Goal: Transaction & Acquisition: Purchase product/service

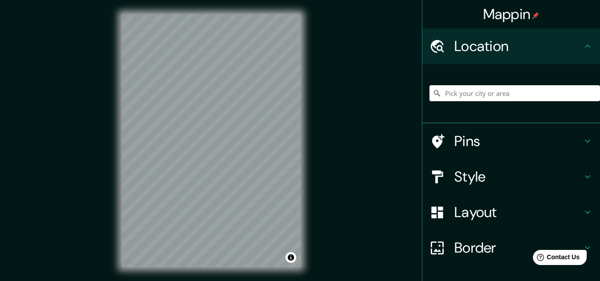
click at [499, 175] on h4 "Style" at bounding box center [519, 177] width 128 height 18
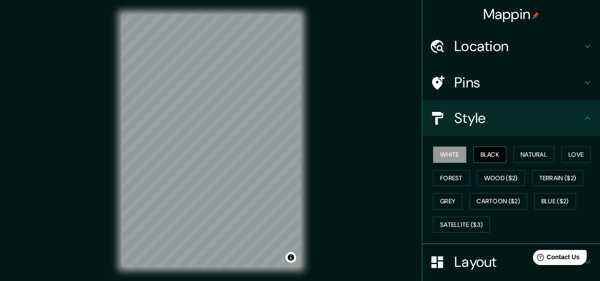
click at [494, 152] on button "Black" at bounding box center [490, 155] width 33 height 16
click at [520, 159] on button "Natural" at bounding box center [534, 155] width 41 height 16
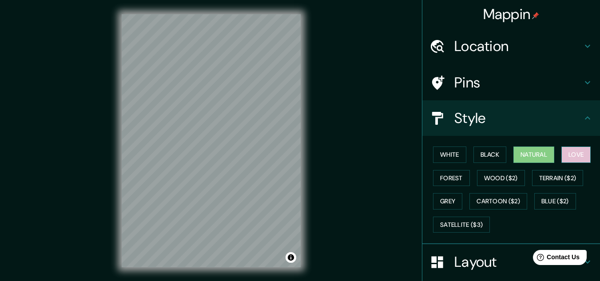
click at [567, 156] on button "Love" at bounding box center [576, 155] width 29 height 16
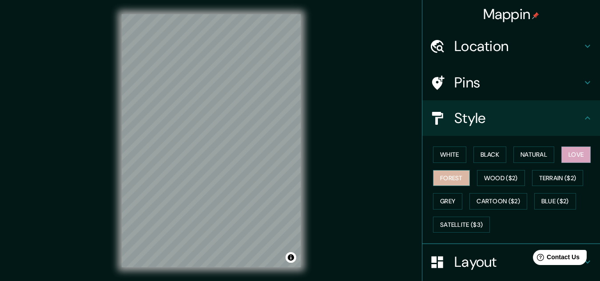
click at [452, 180] on button "Forest" at bounding box center [451, 178] width 37 height 16
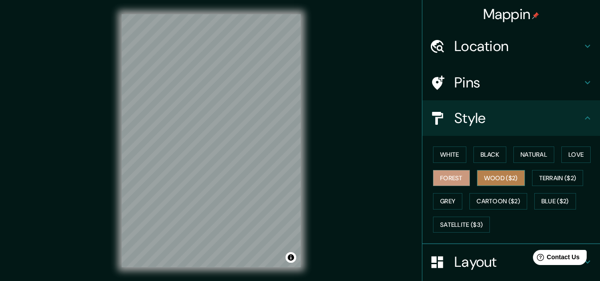
click at [493, 182] on button "Wood ($2)" at bounding box center [501, 178] width 48 height 16
click at [450, 183] on button "Forest" at bounding box center [451, 178] width 37 height 16
click at [480, 50] on h4 "Location" at bounding box center [519, 46] width 128 height 18
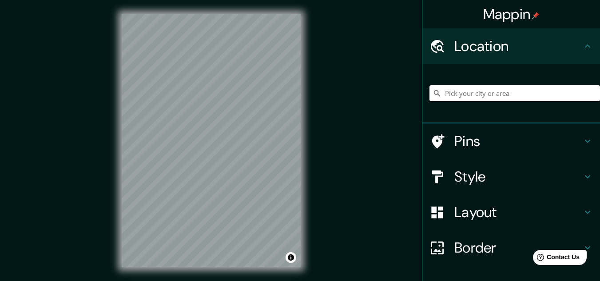
click at [480, 90] on input "Pick your city or area" at bounding box center [515, 93] width 171 height 16
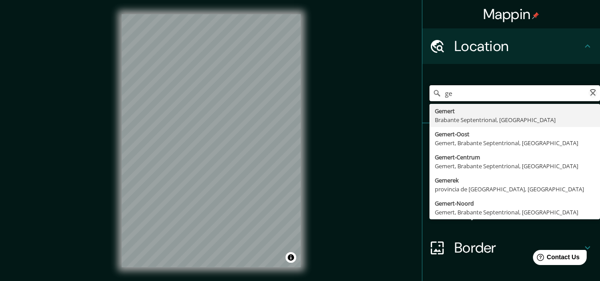
type input "g"
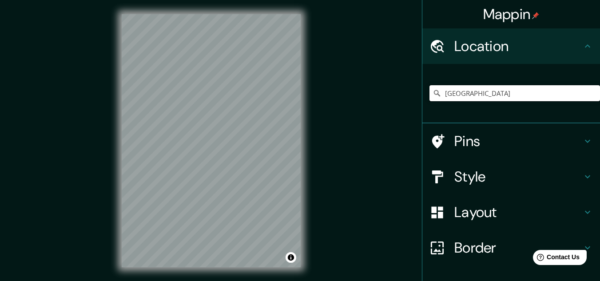
type input "[GEOGRAPHIC_DATA]"
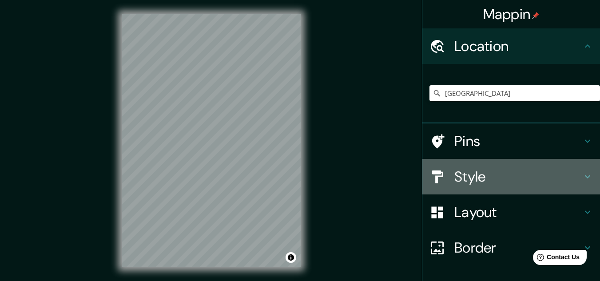
click at [512, 175] on h4 "Style" at bounding box center [519, 177] width 128 height 18
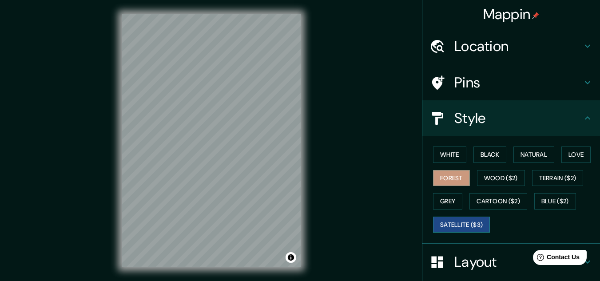
click at [480, 223] on button "Satellite ($3)" at bounding box center [461, 225] width 57 height 16
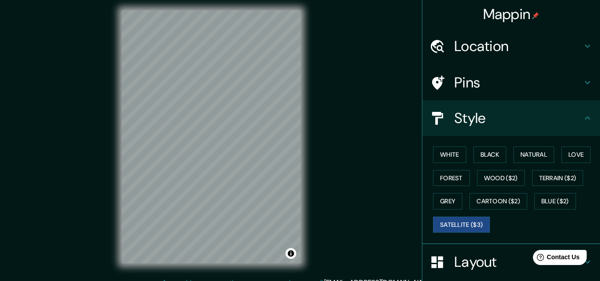
scroll to position [15, 0]
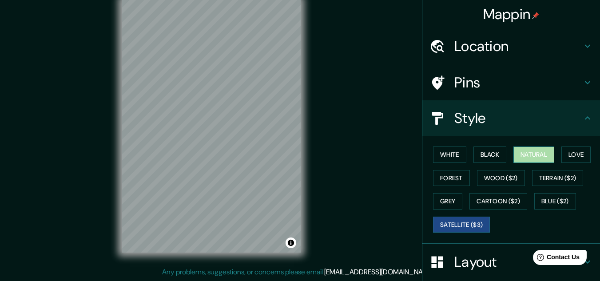
click at [514, 160] on button "Natural" at bounding box center [534, 155] width 41 height 16
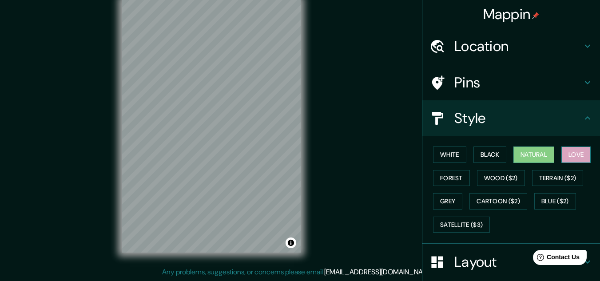
click at [566, 157] on button "Love" at bounding box center [576, 155] width 29 height 16
click at [443, 180] on button "Forest" at bounding box center [451, 178] width 37 height 16
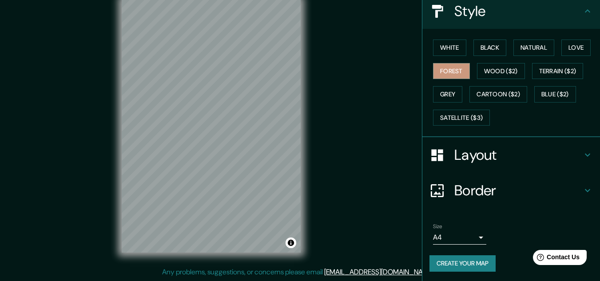
scroll to position [108, 0]
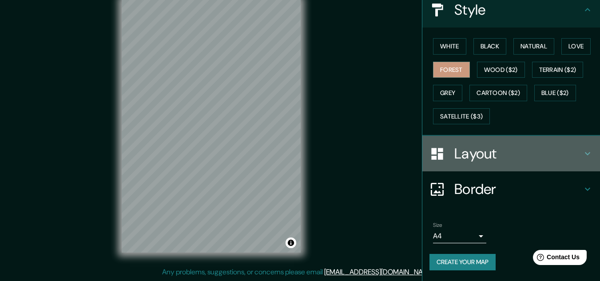
click at [492, 158] on h4 "Layout" at bounding box center [519, 154] width 128 height 18
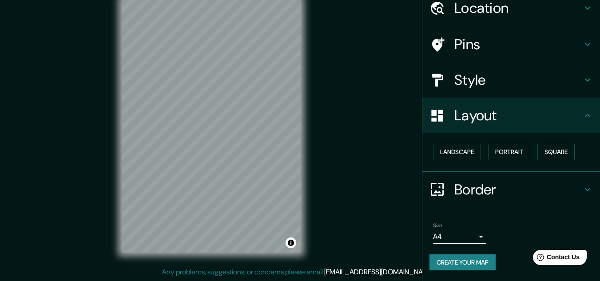
scroll to position [38, 0]
click at [492, 180] on div "Border" at bounding box center [512, 190] width 178 height 36
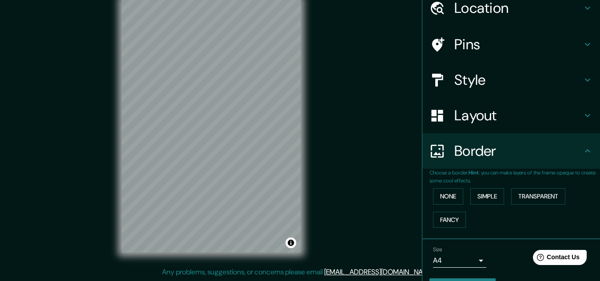
click at [447, 232] on div "Choose a border. Hint : you can make layers of the frame opaque to create some …" at bounding box center [512, 204] width 178 height 71
click at [443, 225] on button "Fancy" at bounding box center [449, 220] width 33 height 16
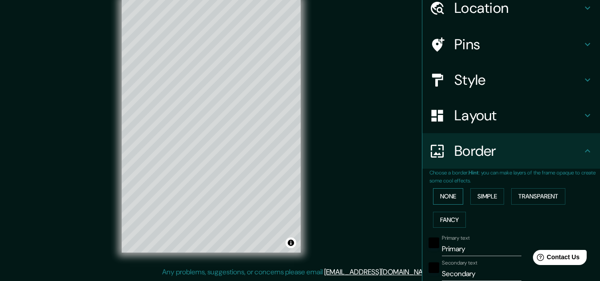
click at [446, 199] on button "None" at bounding box center [448, 196] width 30 height 16
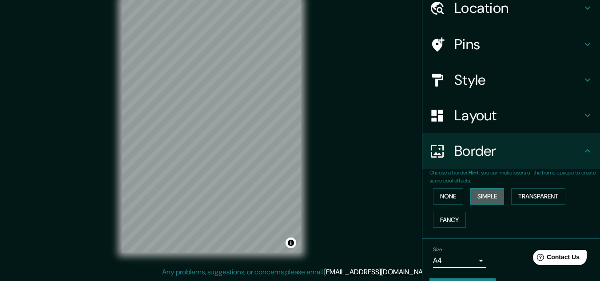
click at [471, 199] on button "Simple" at bounding box center [488, 196] width 34 height 16
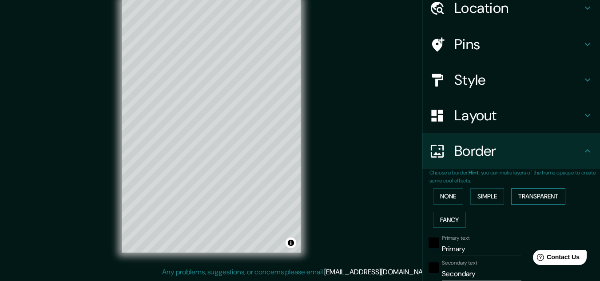
click at [519, 197] on button "Transparent" at bounding box center [538, 196] width 54 height 16
click at [501, 125] on div "Layout" at bounding box center [512, 116] width 178 height 36
type input "193"
type input "32"
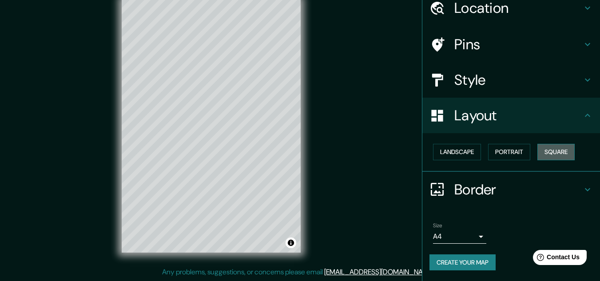
click at [553, 156] on button "Square" at bounding box center [556, 152] width 37 height 16
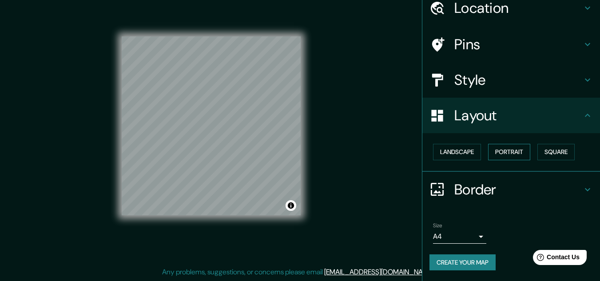
click at [513, 156] on button "Portrait" at bounding box center [509, 152] width 42 height 16
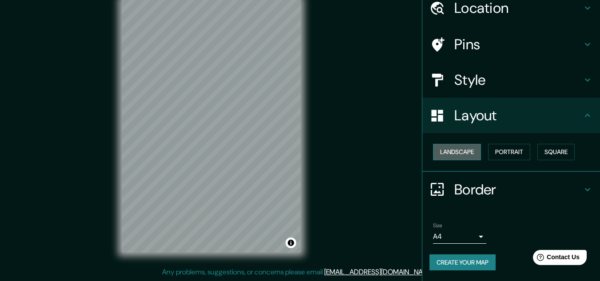
click at [461, 152] on button "Landscape" at bounding box center [457, 152] width 48 height 16
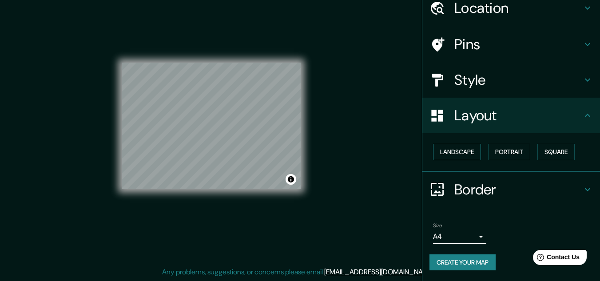
click at [457, 152] on button "Landscape" at bounding box center [457, 152] width 48 height 16
click at [495, 153] on button "Portrait" at bounding box center [509, 152] width 42 height 16
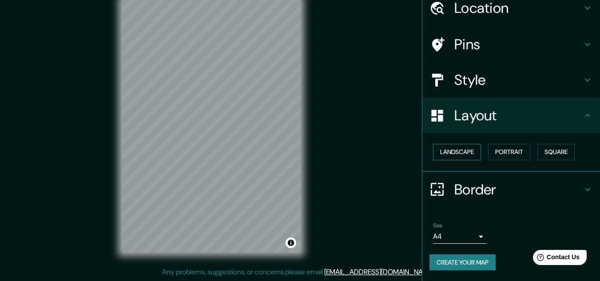
click at [465, 148] on button "Landscape" at bounding box center [457, 152] width 48 height 16
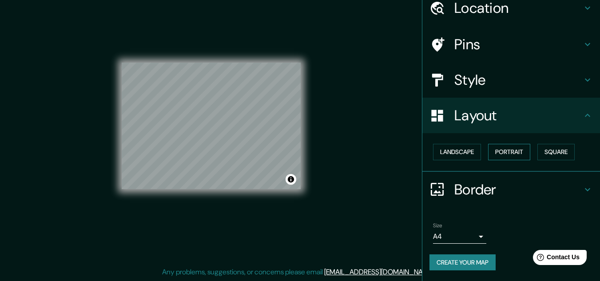
drag, startPoint x: 477, startPoint y: 149, endPoint x: 488, endPoint y: 150, distance: 11.6
click at [479, 149] on div "Landscape [GEOGRAPHIC_DATA]" at bounding box center [515, 152] width 171 height 24
click at [504, 151] on button "Portrait" at bounding box center [509, 152] width 42 height 16
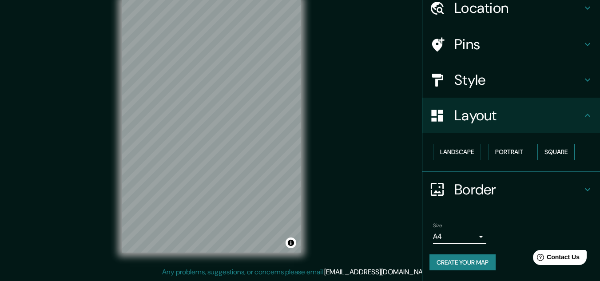
click at [545, 153] on button "Square" at bounding box center [556, 152] width 37 height 16
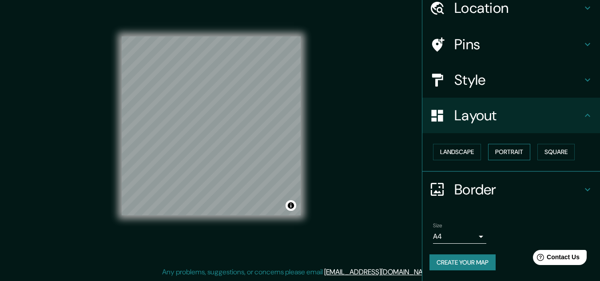
click at [515, 155] on button "Portrait" at bounding box center [509, 152] width 42 height 16
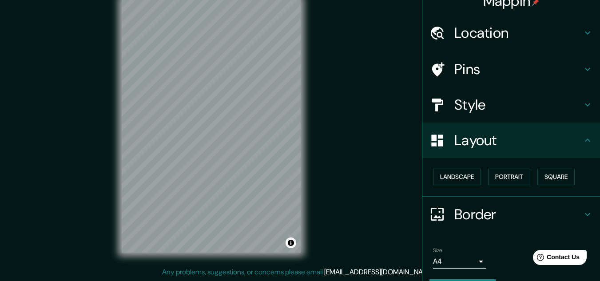
scroll to position [0, 0]
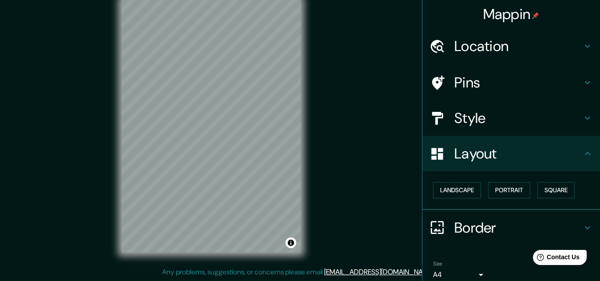
click at [518, 125] on h4 "Style" at bounding box center [519, 118] width 128 height 18
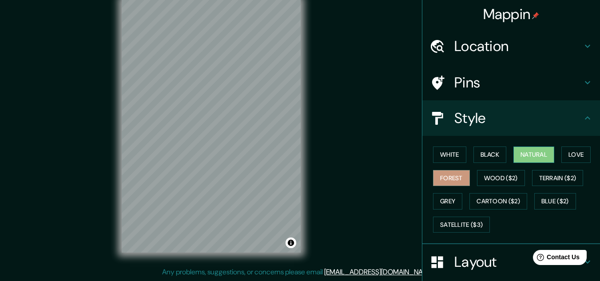
click at [530, 156] on button "Natural" at bounding box center [534, 155] width 41 height 16
click at [568, 152] on button "Love" at bounding box center [576, 155] width 29 height 16
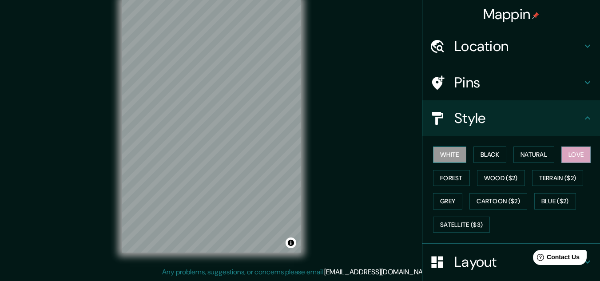
click at [442, 154] on button "White" at bounding box center [449, 155] width 33 height 16
click at [449, 177] on button "Forest" at bounding box center [451, 178] width 37 height 16
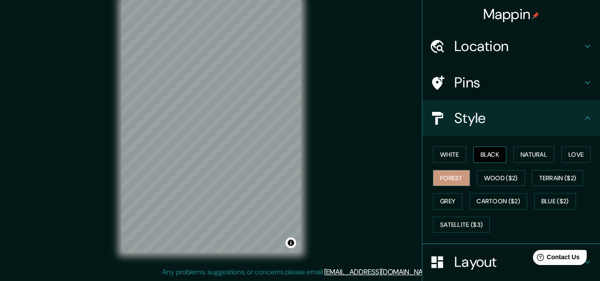
click at [477, 155] on button "Black" at bounding box center [490, 155] width 33 height 16
click at [447, 204] on button "Grey" at bounding box center [447, 201] width 29 height 16
click at [441, 174] on button "Forest" at bounding box center [451, 178] width 37 height 16
